Goal: Information Seeking & Learning: Learn about a topic

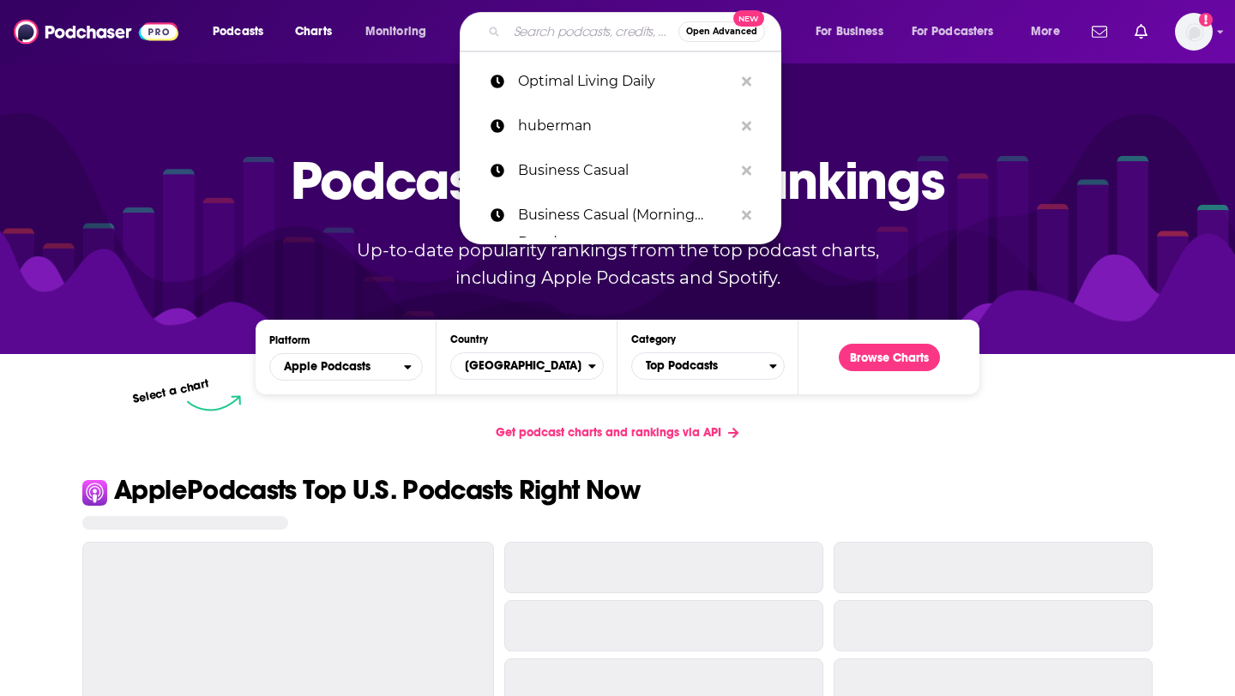
click at [514, 34] on input "Search podcasts, credits, & more..." at bounding box center [592, 31] width 171 height 27
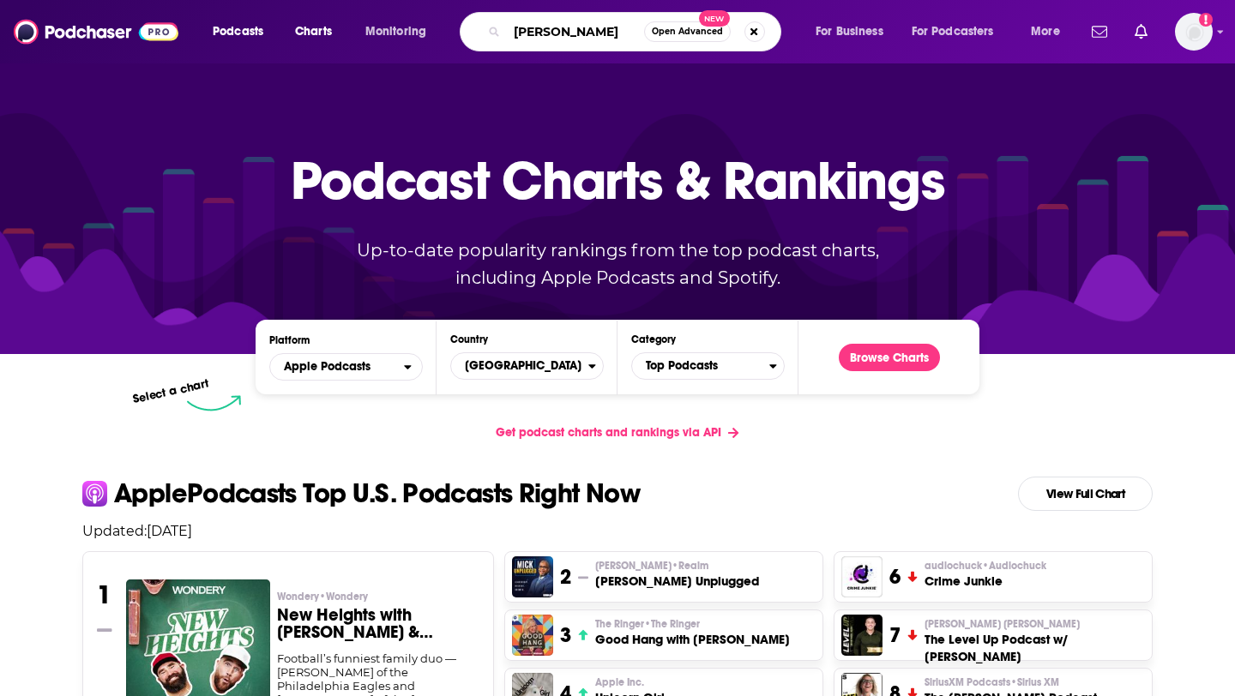
type input "[PERSON_NAME]"
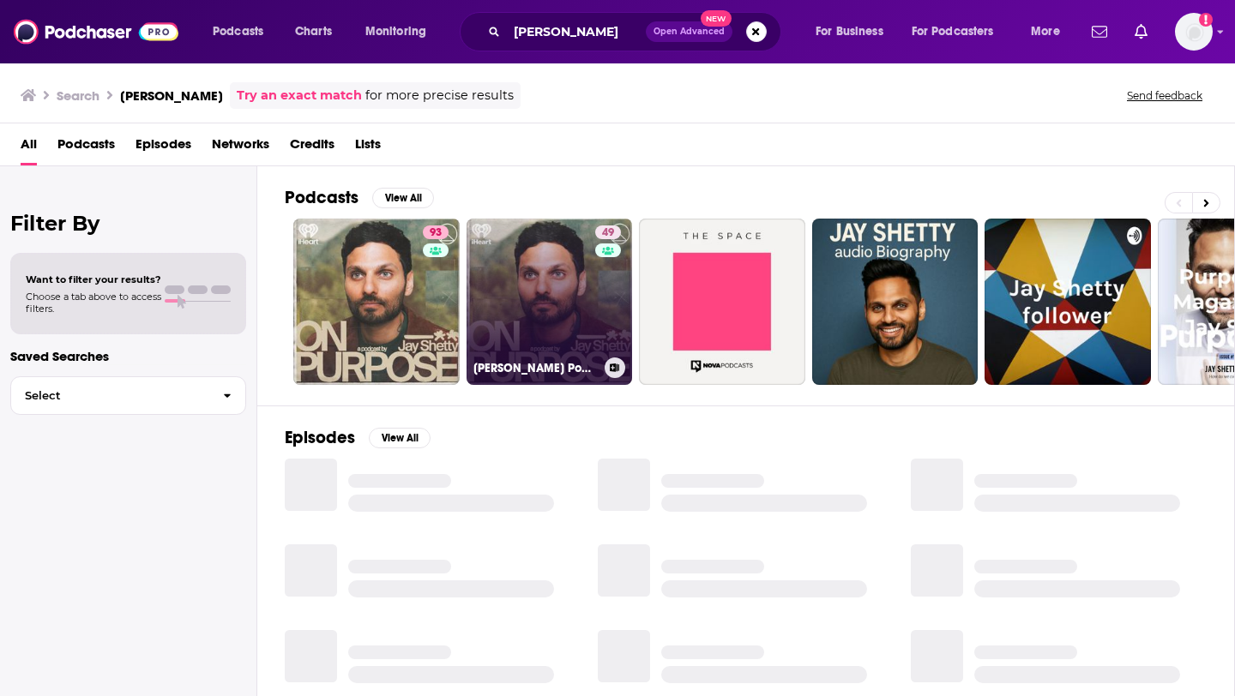
click at [497, 305] on link "49 [PERSON_NAME] Podcast" at bounding box center [549, 302] width 166 height 166
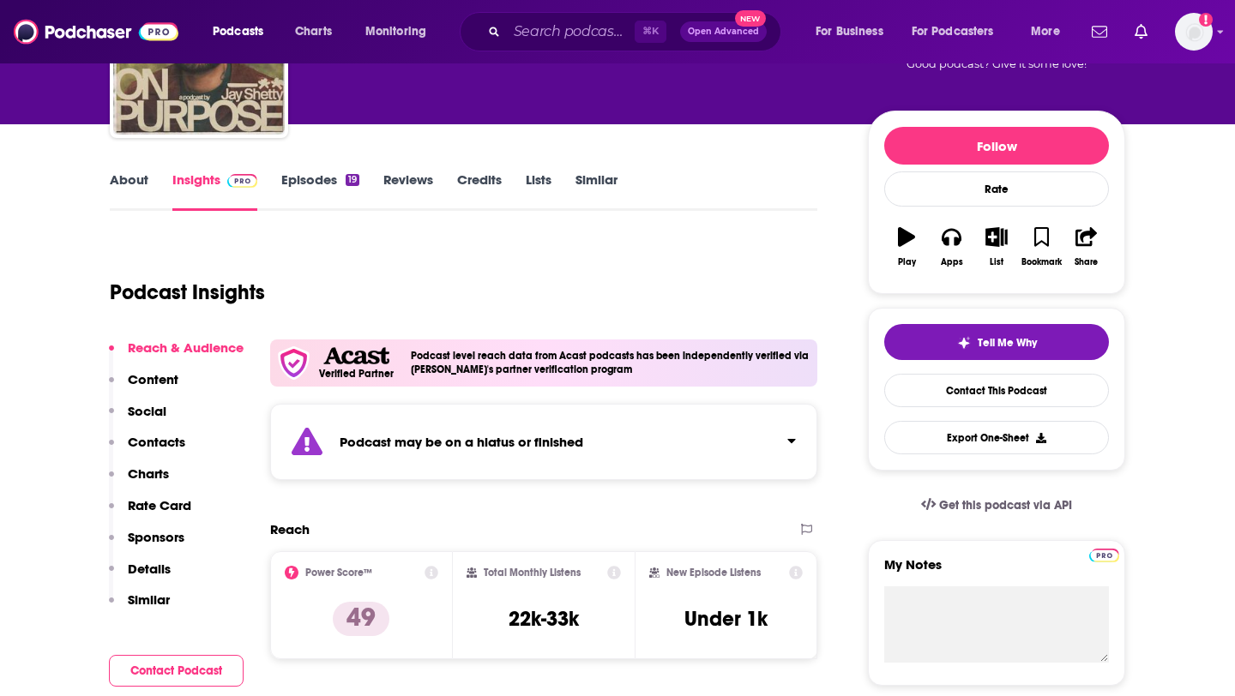
scroll to position [158, 0]
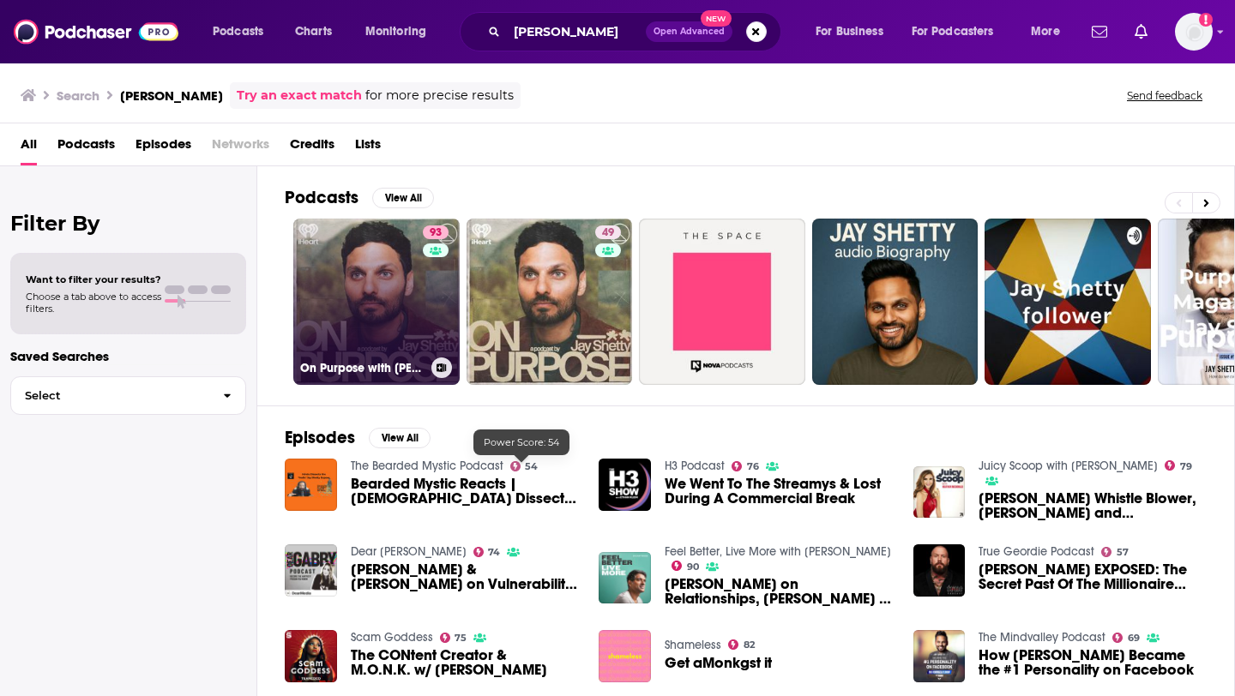
click at [410, 332] on link "93 On Purpose with [PERSON_NAME]" at bounding box center [376, 302] width 166 height 166
